Goal: Task Accomplishment & Management: Manage account settings

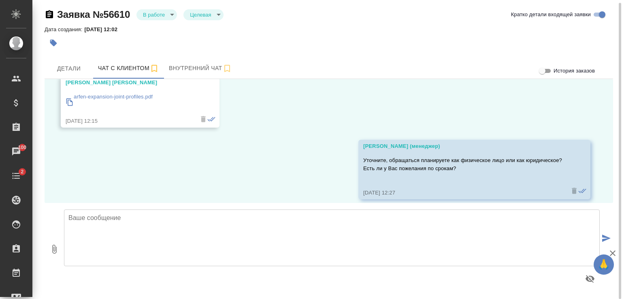
scroll to position [567, 0]
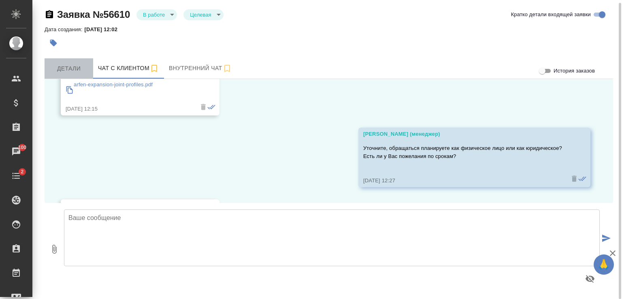
click at [75, 66] on span "Детали" at bounding box center [68, 69] width 39 height 10
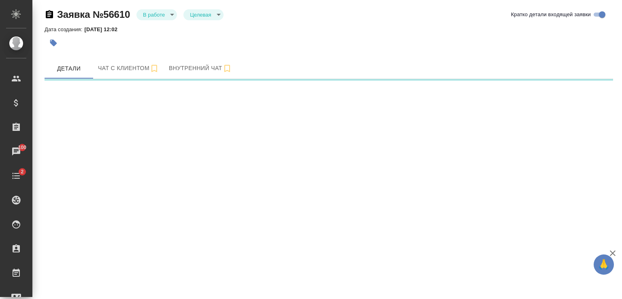
select select "RU"
select select "KZ"
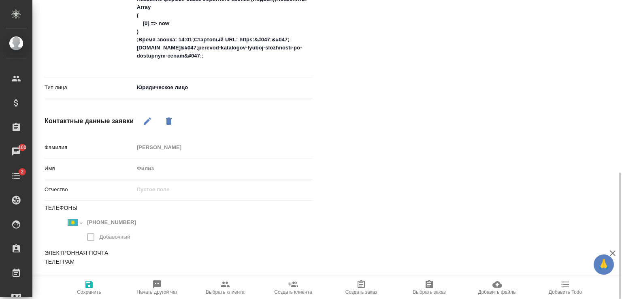
scroll to position [407, 0]
type textarea "x"
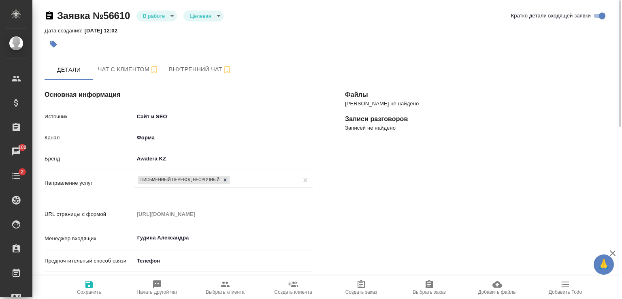
scroll to position [0, 0]
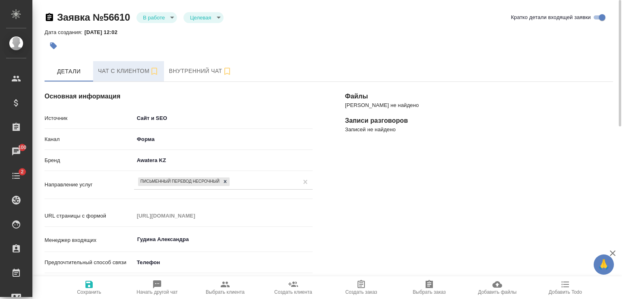
click at [123, 67] on span "Чат с клиентом" at bounding box center [128, 71] width 61 height 10
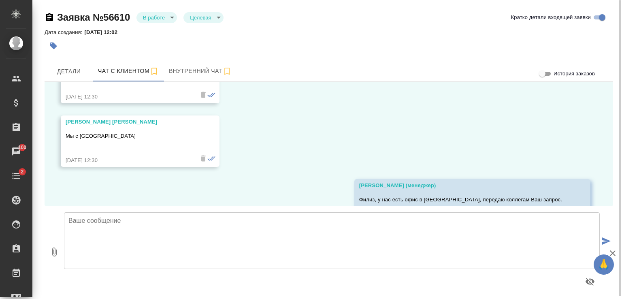
scroll to position [1062, 0]
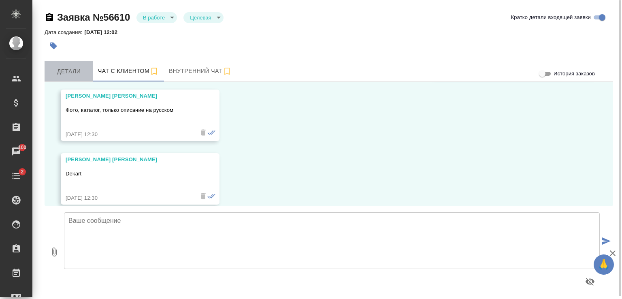
click at [75, 74] on span "Детали" at bounding box center [68, 71] width 39 height 10
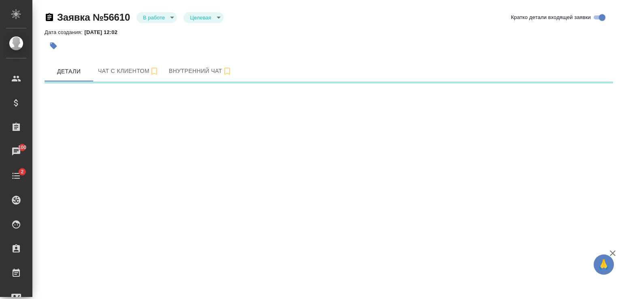
select select "RU"
select select "KZ"
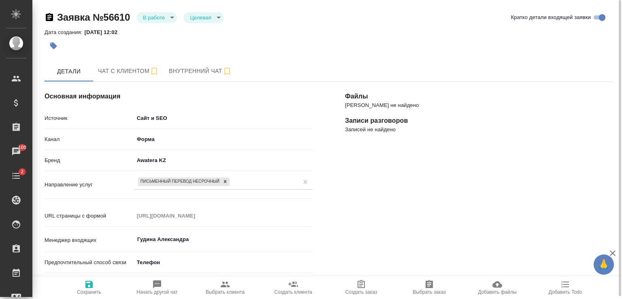
type textarea "x"
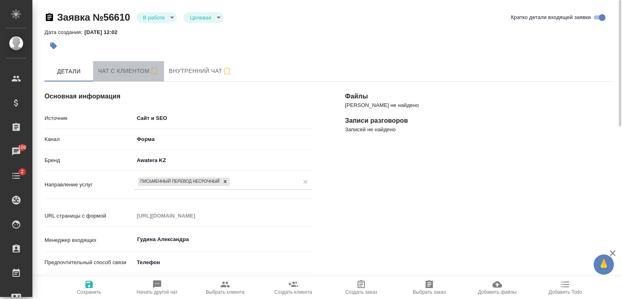
click at [111, 68] on span "Чат с клиентом" at bounding box center [128, 71] width 61 height 10
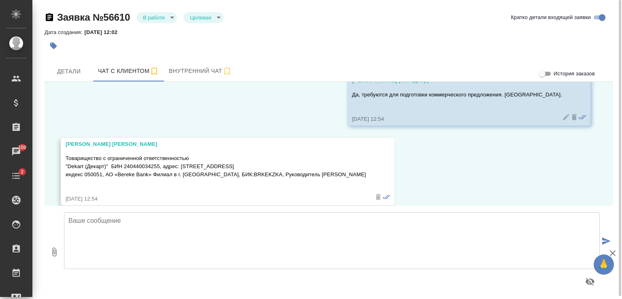
scroll to position [1670, 0]
